Goal: Navigation & Orientation: Find specific page/section

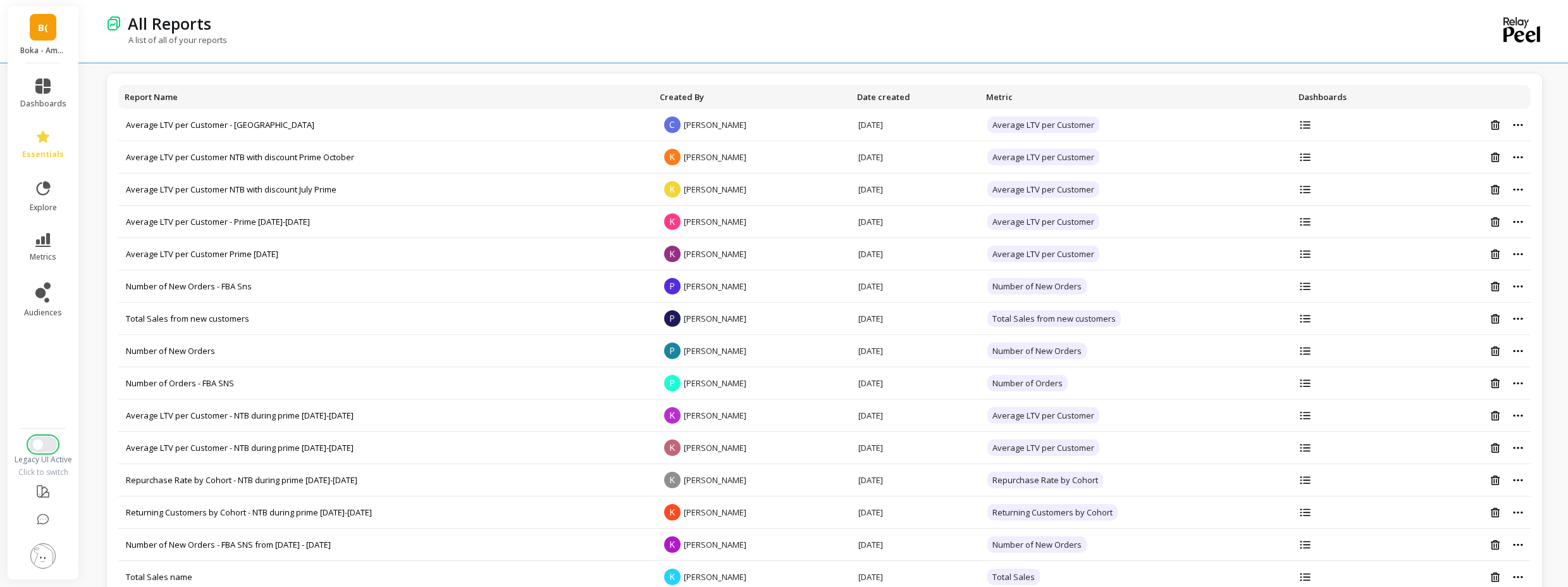
click at [40, 450] on button "Switch to New UI" at bounding box center [43, 444] width 28 height 16
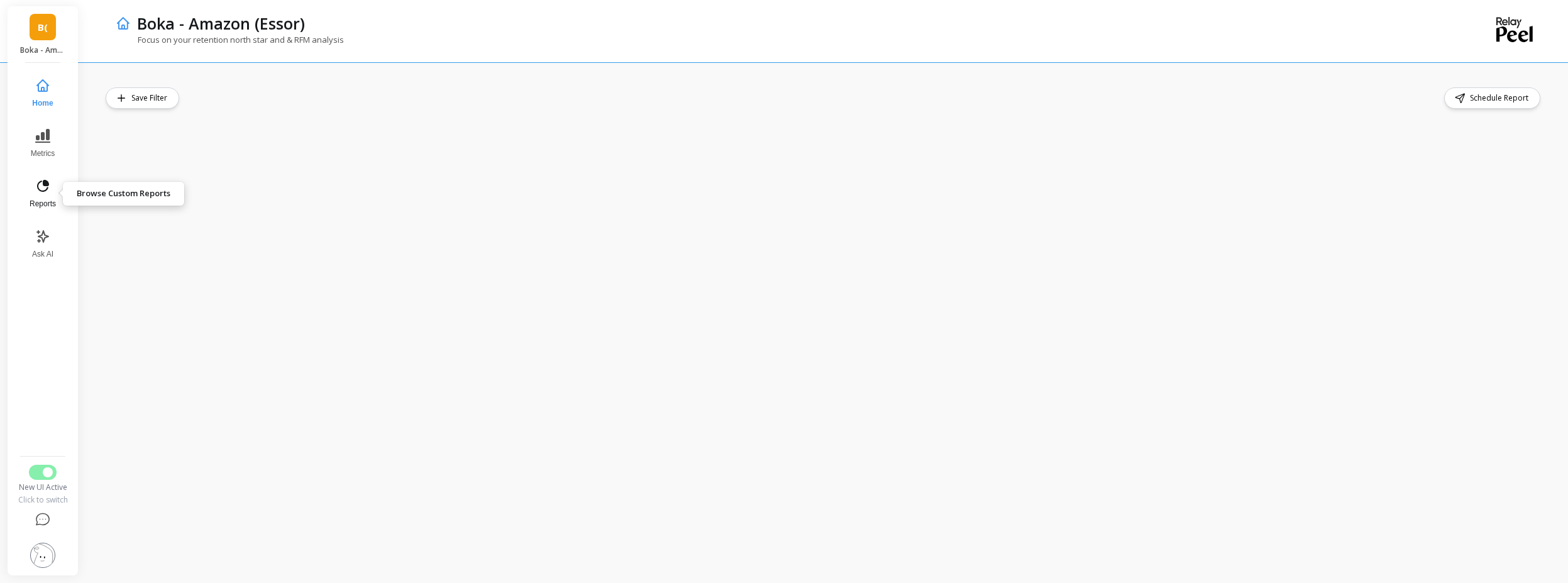
click at [34, 196] on button "Reports" at bounding box center [42, 194] width 41 height 45
